Goal: Obtain resource: Download file/media

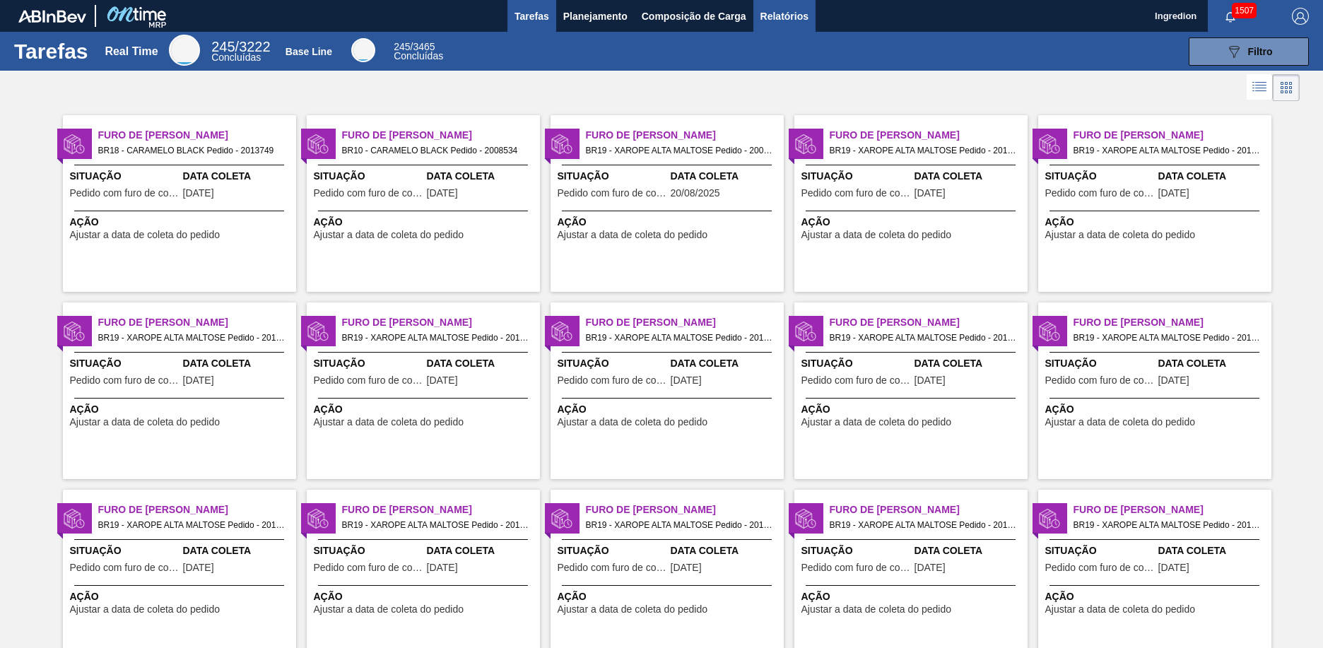
click at [783, 16] on span "Relatórios" at bounding box center [784, 16] width 48 height 17
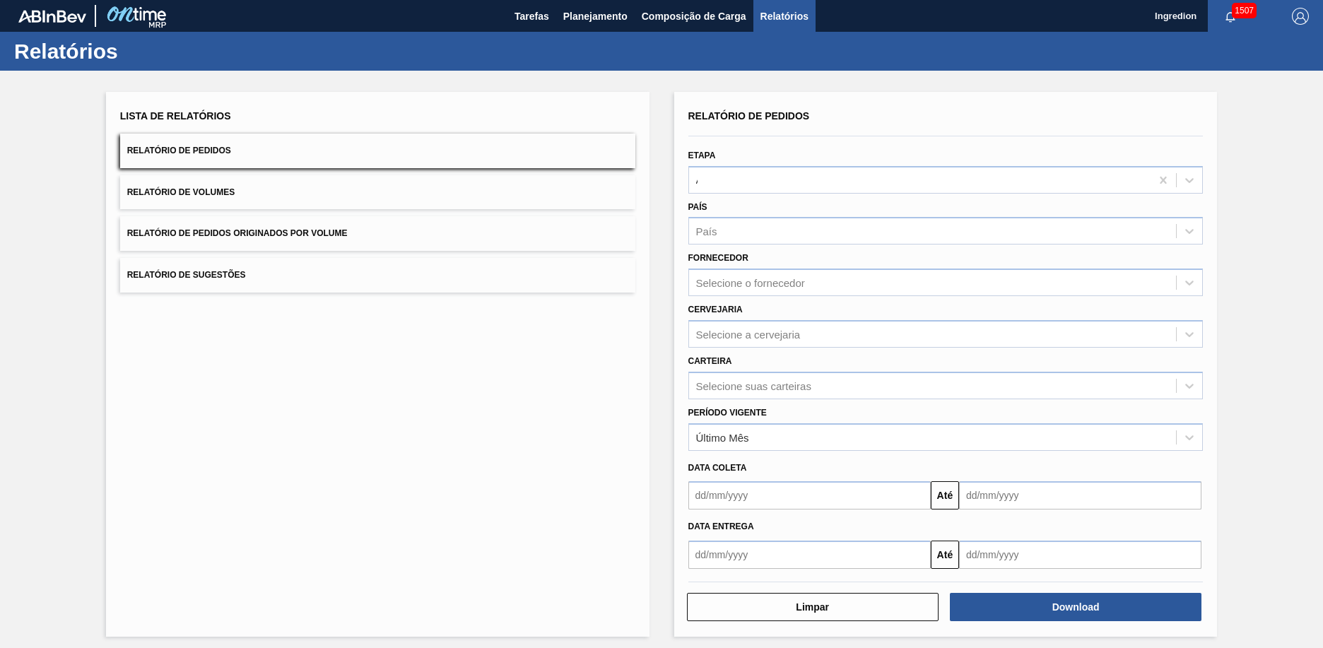
type input "Aguardando Faturamento"
type input "Xarope"
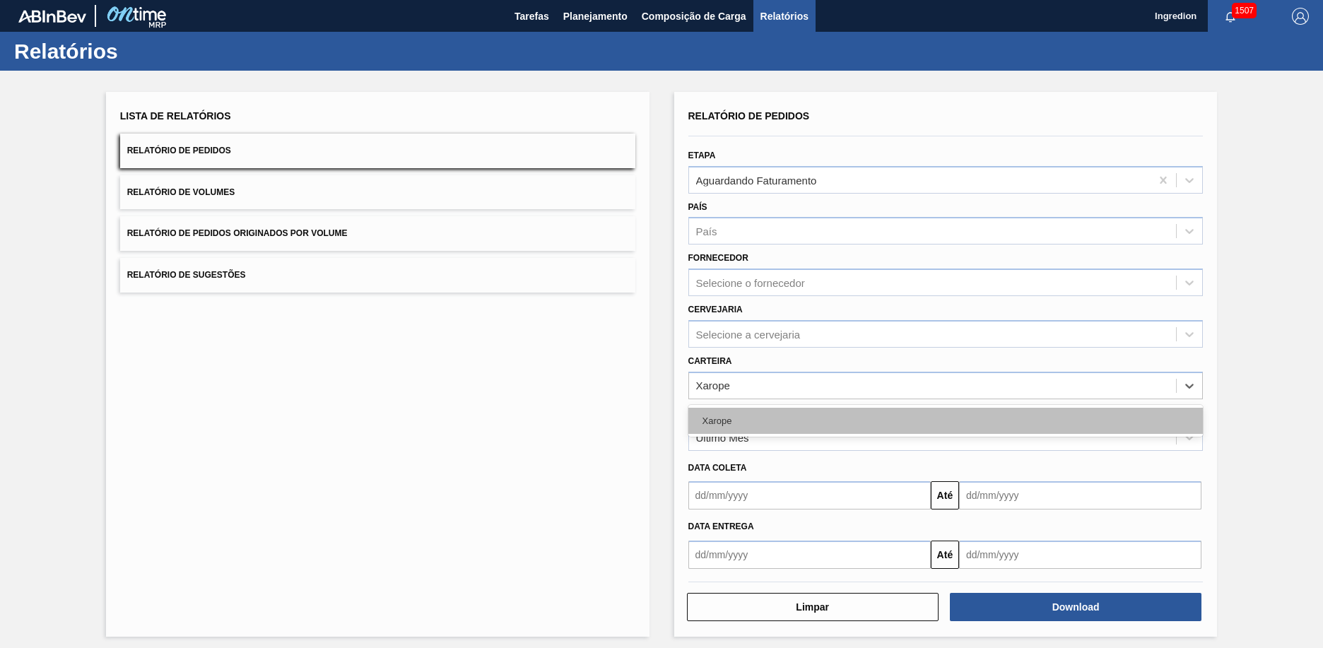
click at [943, 420] on div "Xarope" at bounding box center [945, 421] width 515 height 26
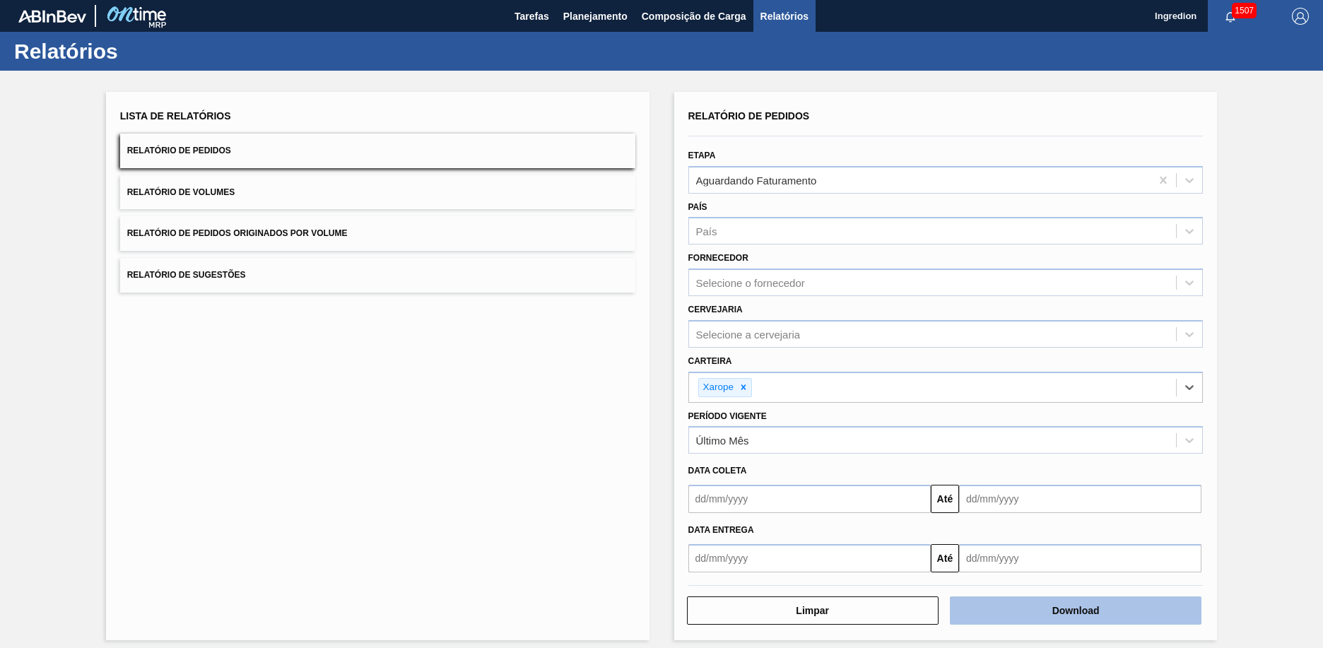
click at [1073, 610] on button "Download" at bounding box center [1076, 610] width 252 height 28
